Goal: Task Accomplishment & Management: Complete application form

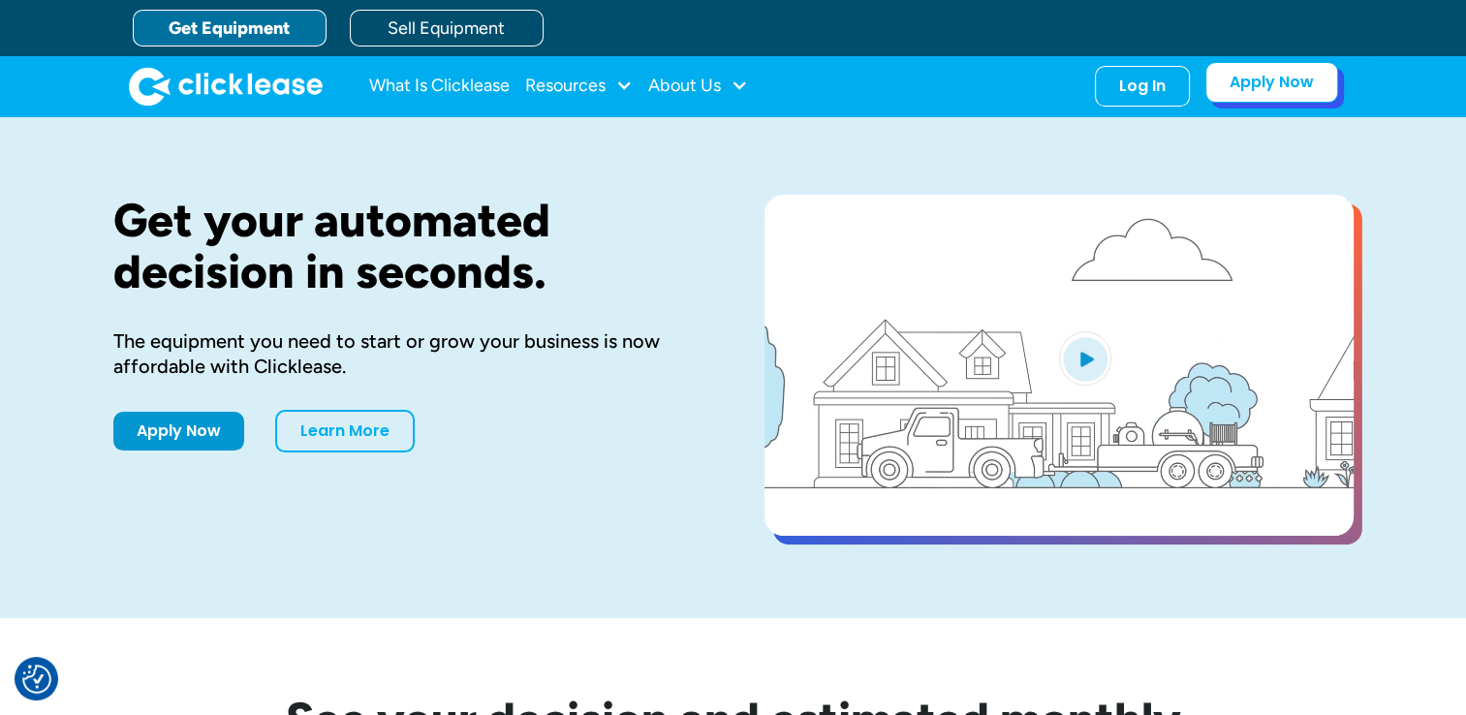
click at [1292, 79] on link "Apply Now" at bounding box center [1272, 82] width 133 height 41
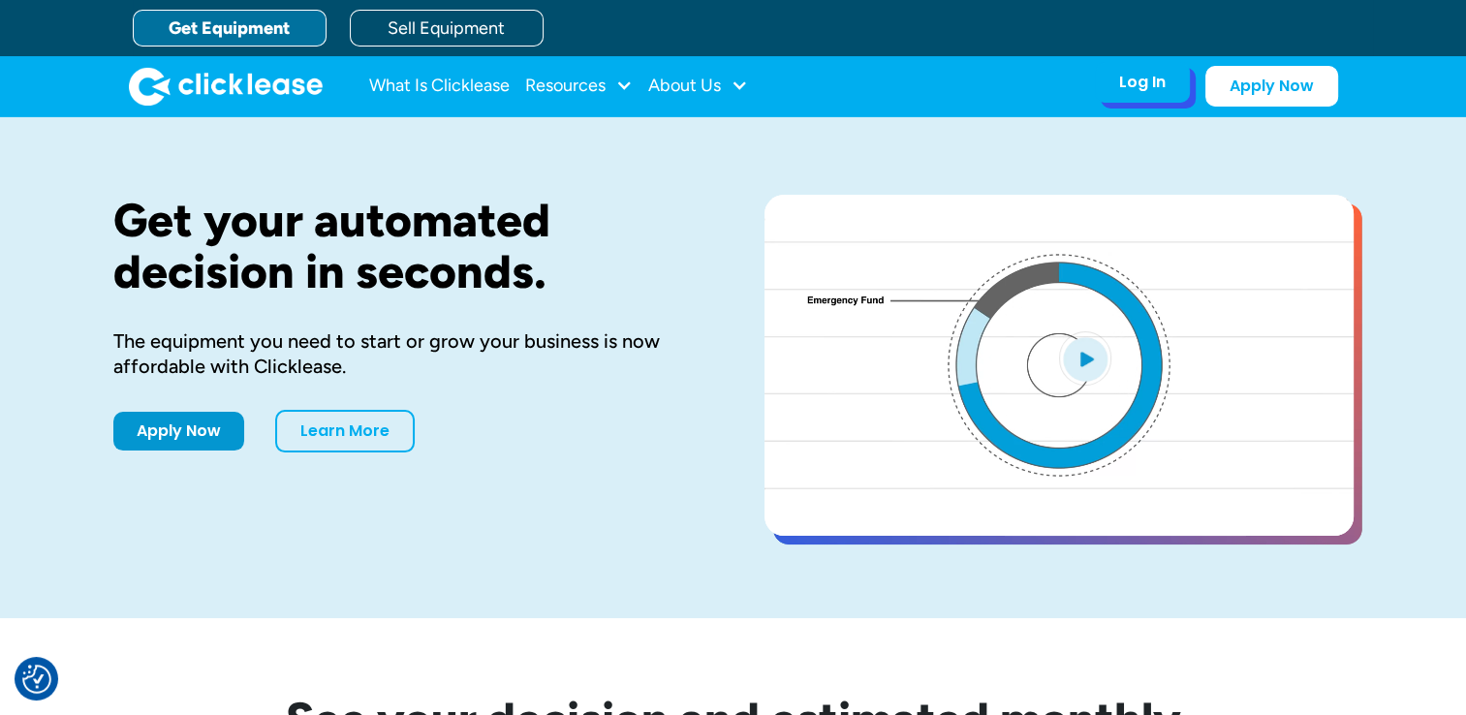
click at [1169, 92] on div "Log In Account login I use Clicklease to get my equipment Partner Portal I offe…" at bounding box center [1142, 82] width 95 height 41
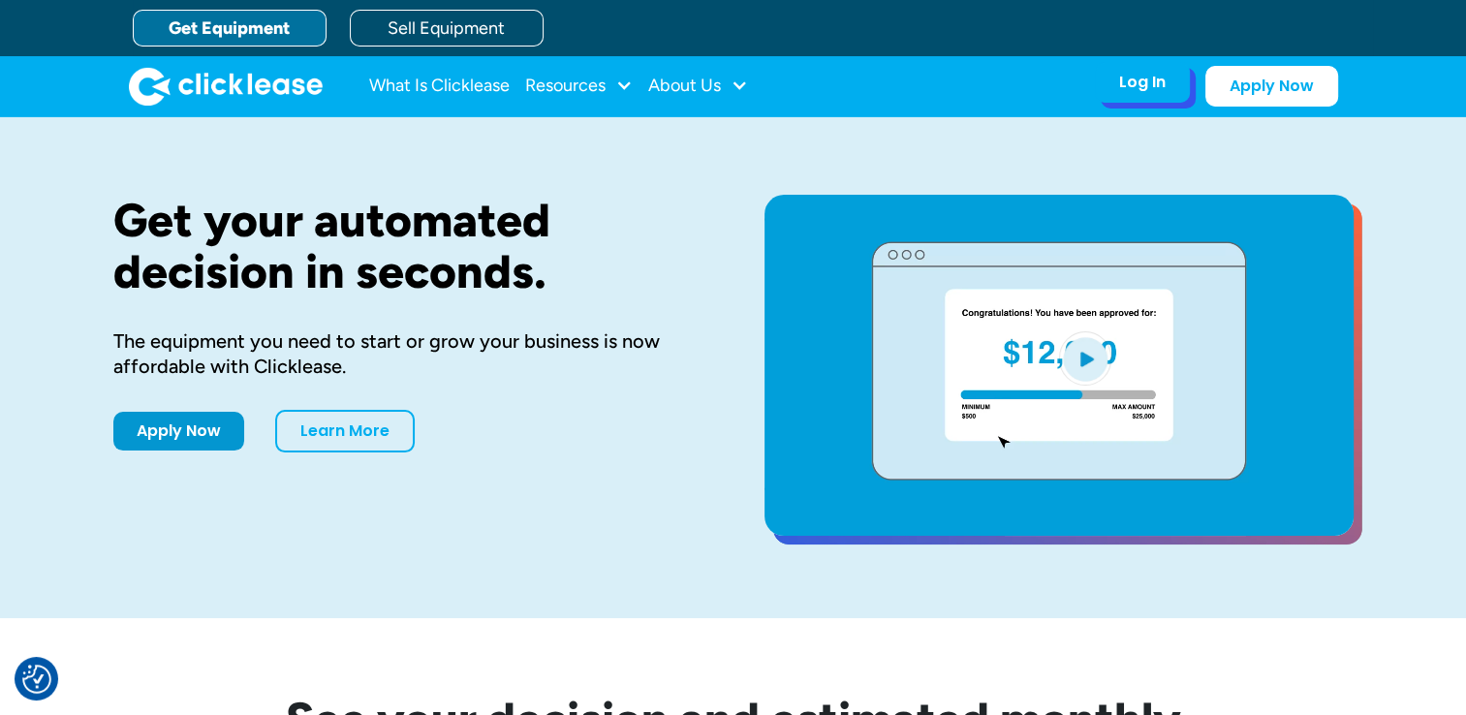
click at [1148, 84] on div "Log In" at bounding box center [1142, 82] width 47 height 19
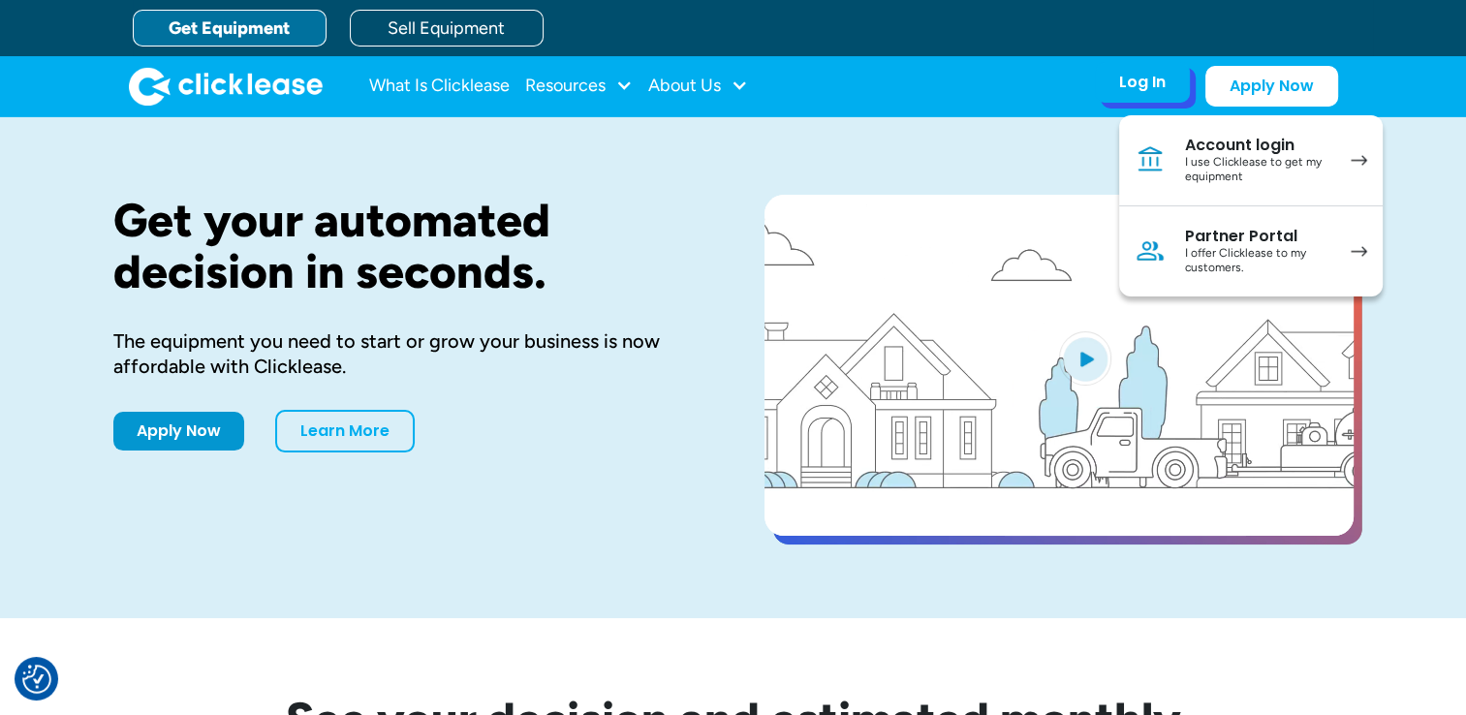
click at [1248, 166] on div "I use Clicklease to get my equipment" at bounding box center [1258, 170] width 146 height 30
